Goal: Task Accomplishment & Management: Use online tool/utility

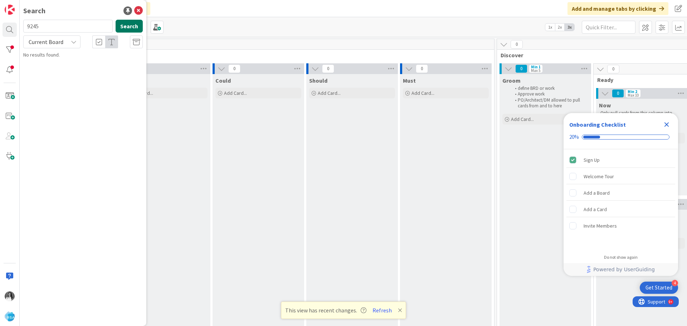
type input "9245"
click at [74, 60] on span "BrandIQ UI Design & Changes" at bounding box center [81, 63] width 62 height 6
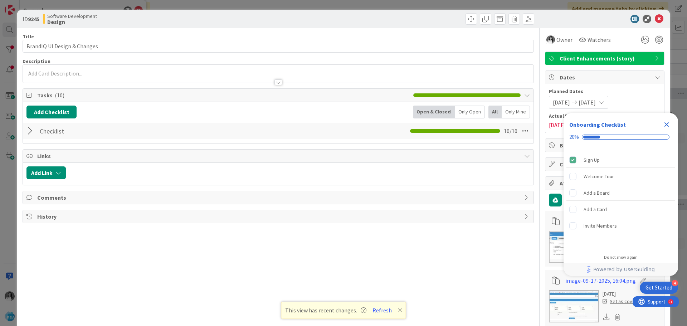
click at [667, 124] on icon "Close Checklist" at bounding box center [666, 124] width 5 height 5
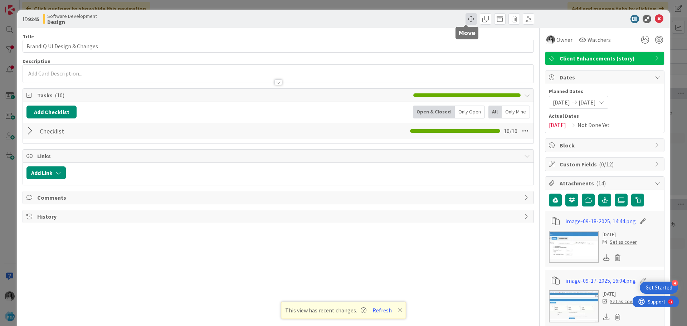
click at [467, 16] on span at bounding box center [471, 18] width 11 height 11
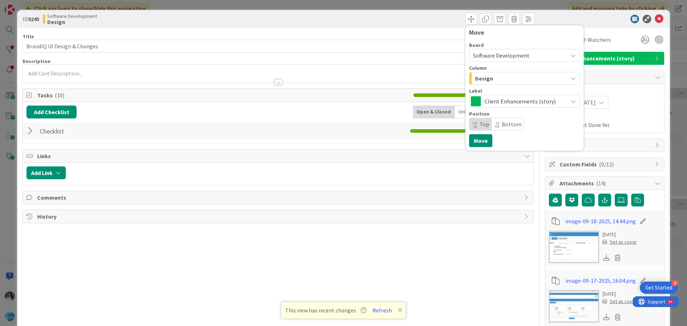
click at [488, 78] on div "Design" at bounding box center [520, 78] width 94 height 11
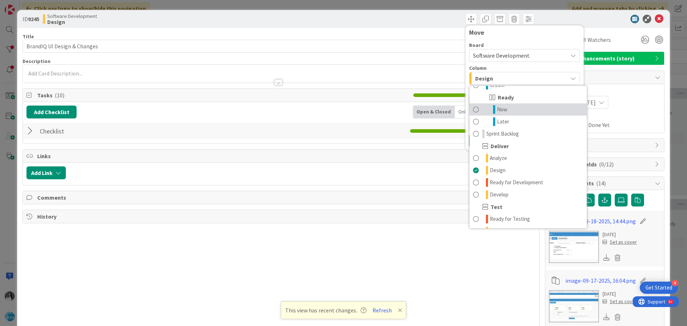
scroll to position [107, 0]
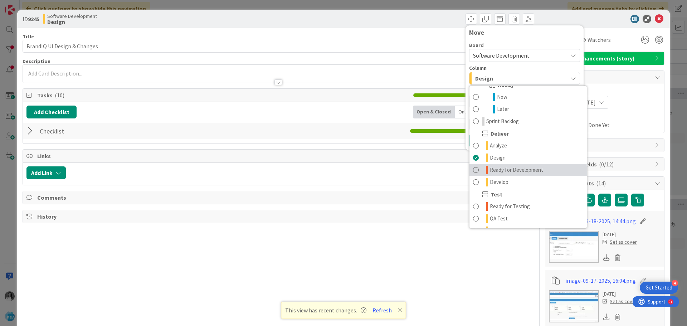
click at [473, 172] on span at bounding box center [476, 170] width 6 height 9
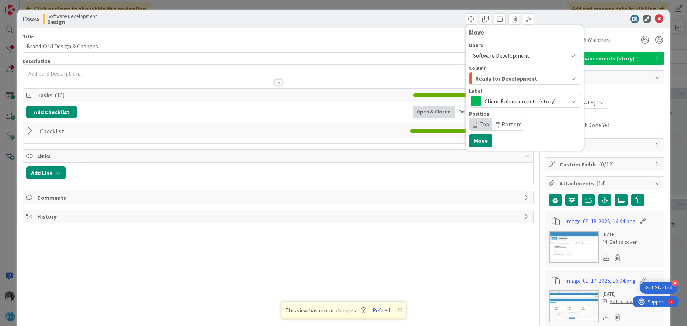
click at [484, 77] on span "Ready for Development" at bounding box center [506, 78] width 62 height 9
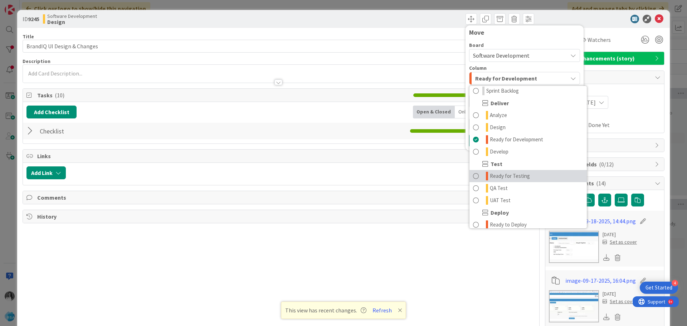
scroll to position [179, 0]
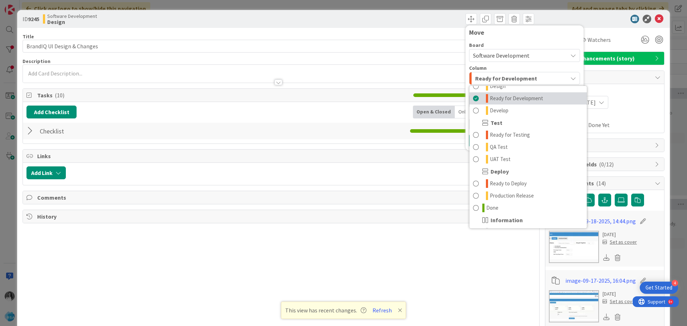
click at [490, 99] on span "Ready for Development" at bounding box center [516, 98] width 53 height 9
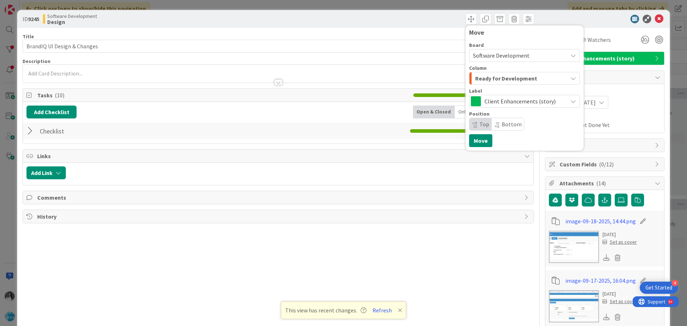
click at [3, 51] on div "ID 9245 Software Development Design Move Board Software Development Column Read…" at bounding box center [343, 163] width 687 height 326
